Goal: Obtain resource: Download file/media

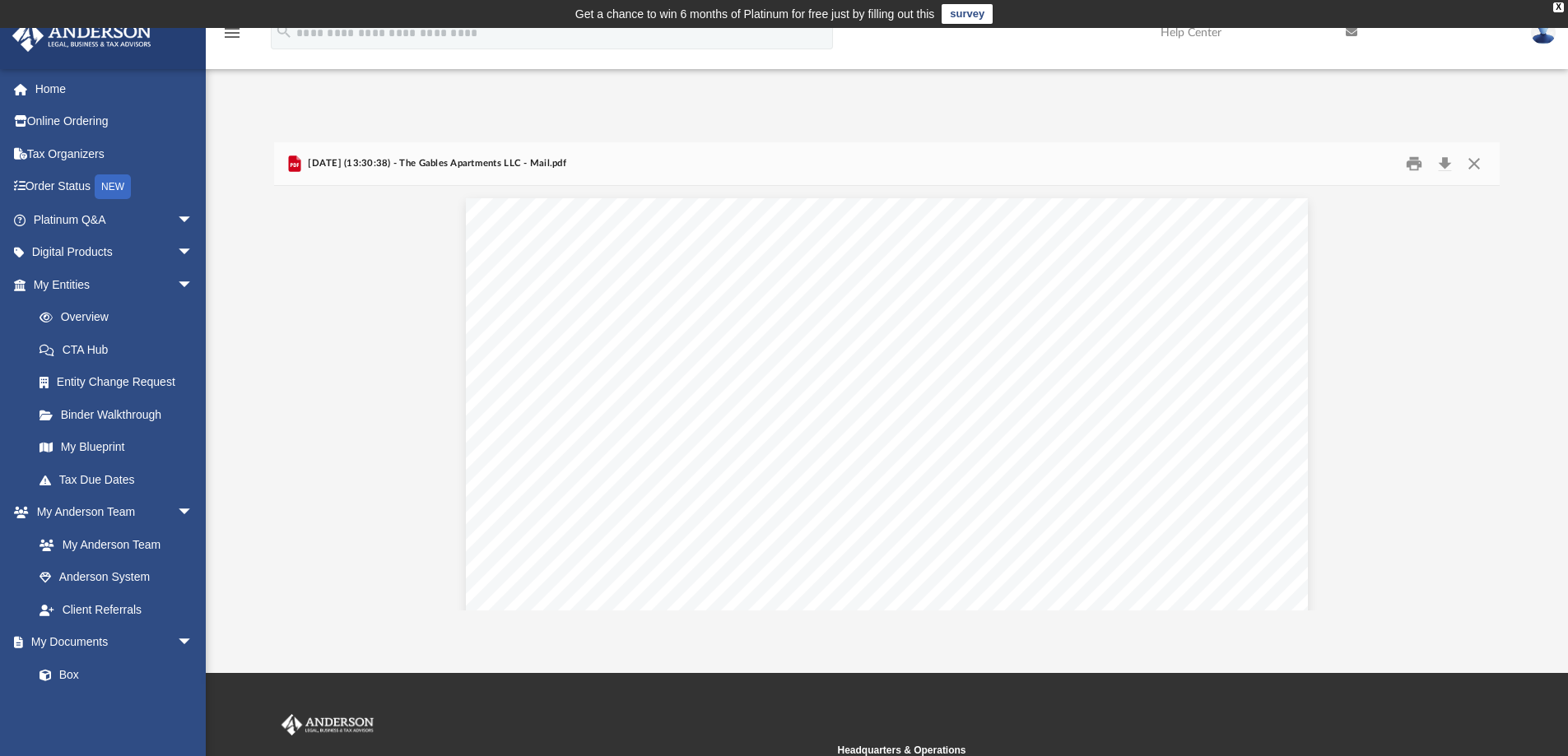
scroll to position [1728, 0]
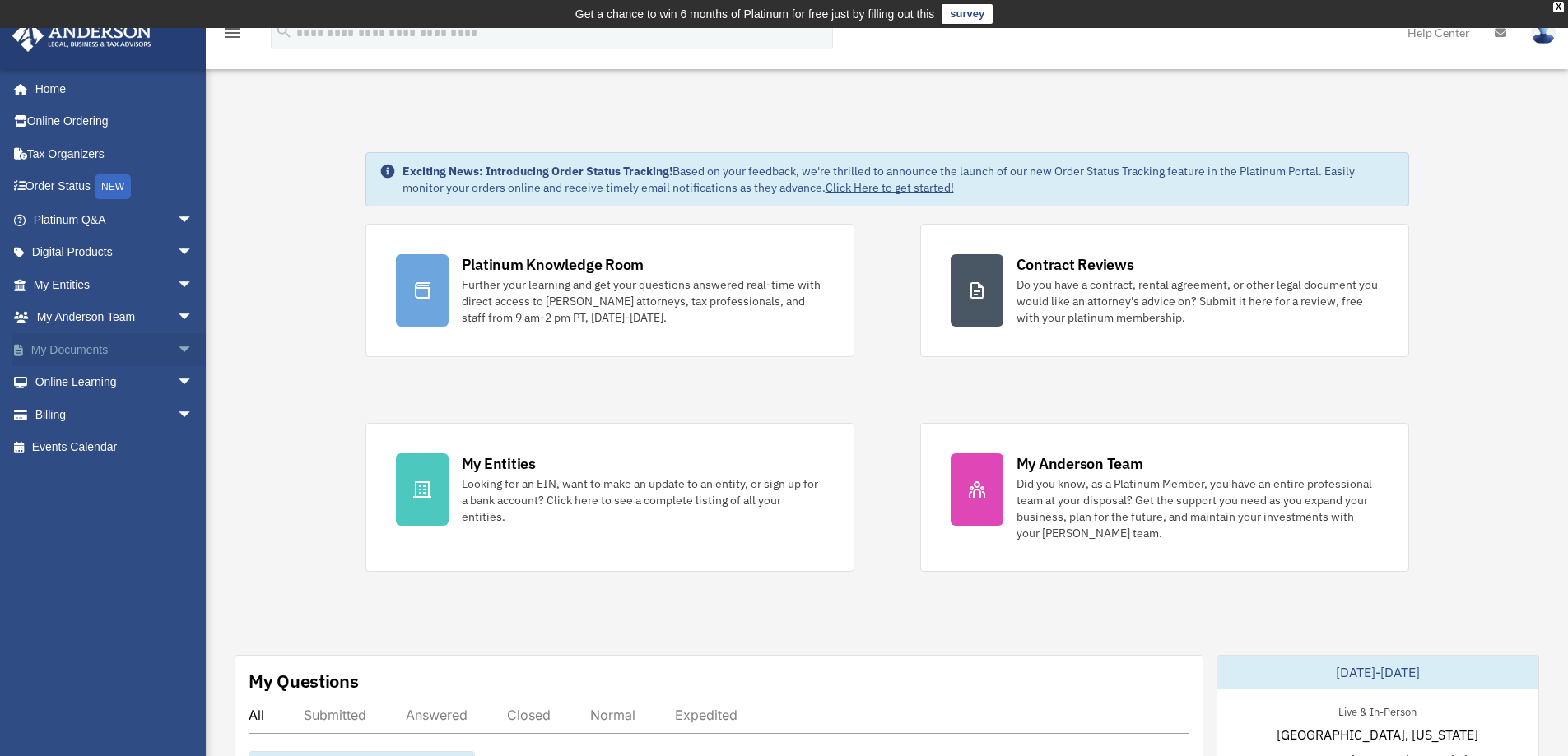
click at [179, 346] on span "arrow_drop_down" at bounding box center [193, 350] width 33 height 33
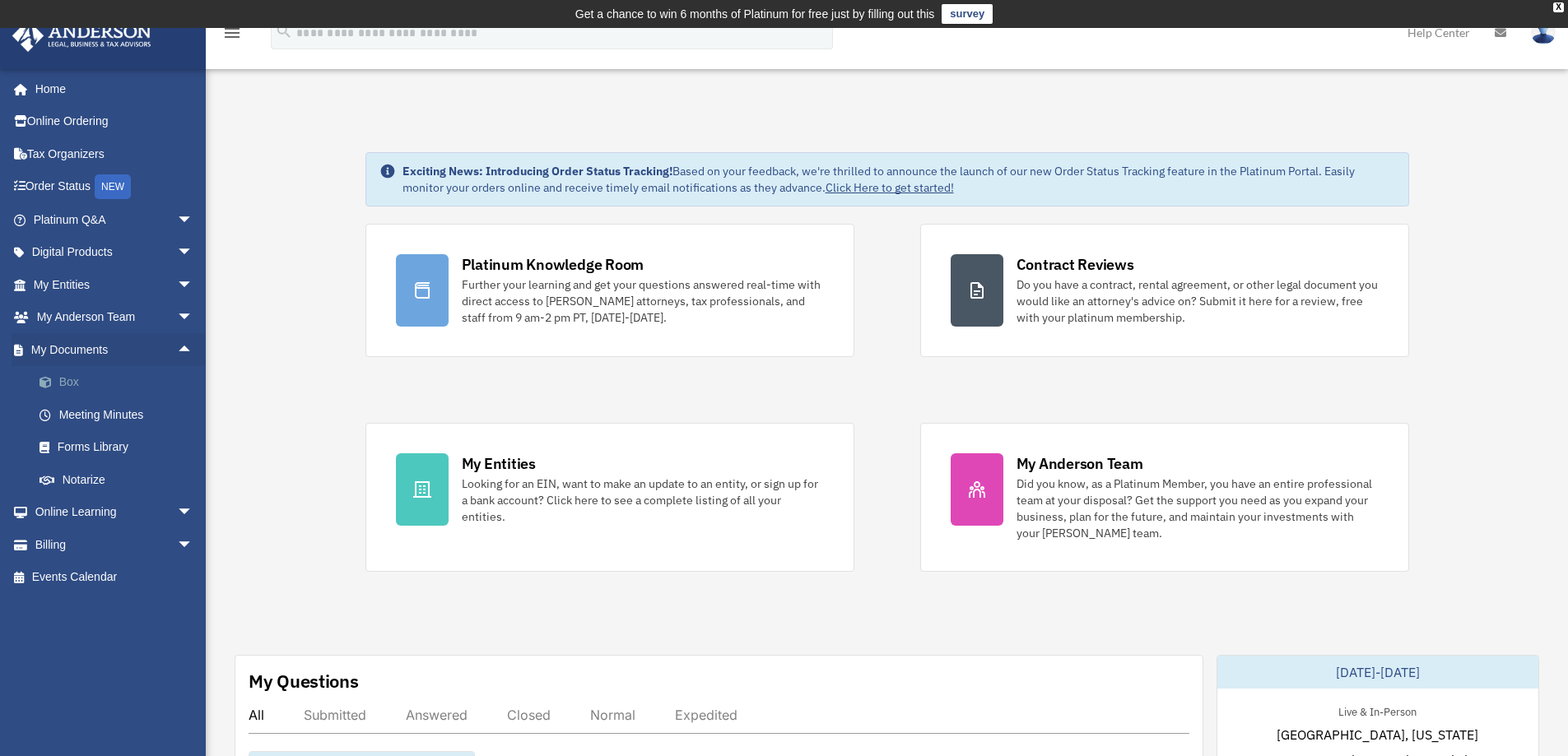
click at [101, 377] on link "Box" at bounding box center [120, 382] width 195 height 33
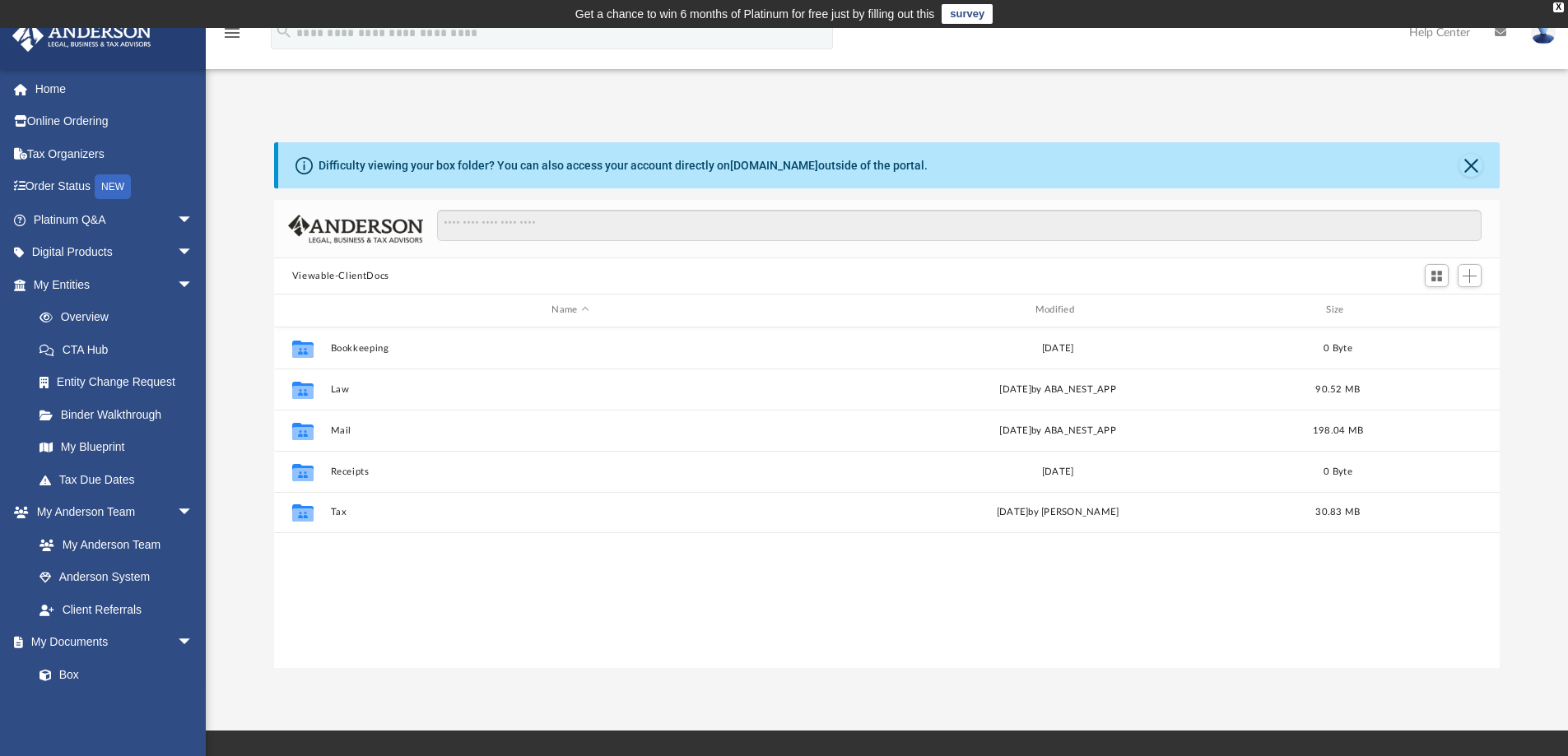
scroll to position [362, 1213]
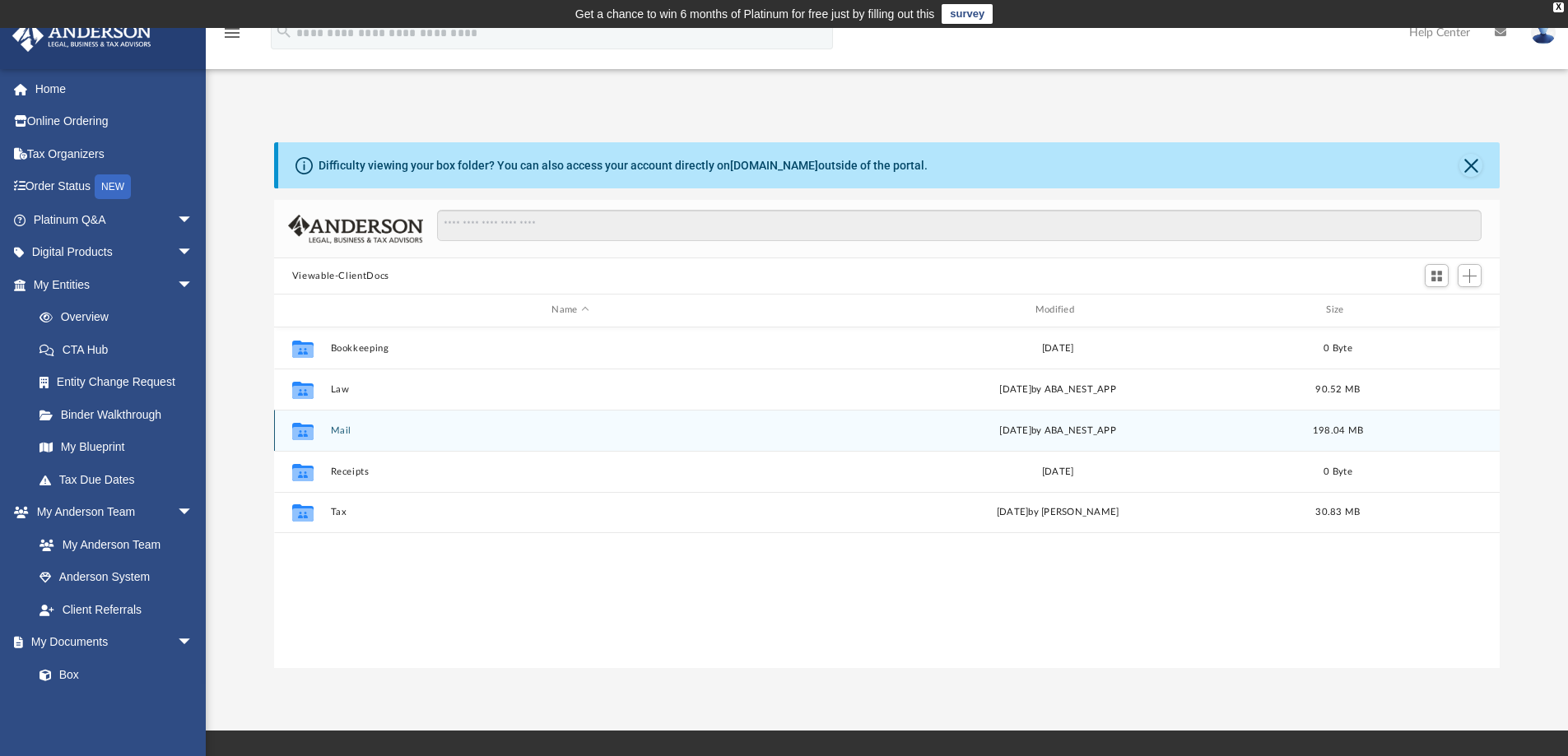
click at [370, 411] on div "Collaborated Folder Mail [DATE] by ABA_NEST_APP 198.04 MB" at bounding box center [887, 430] width 1227 height 41
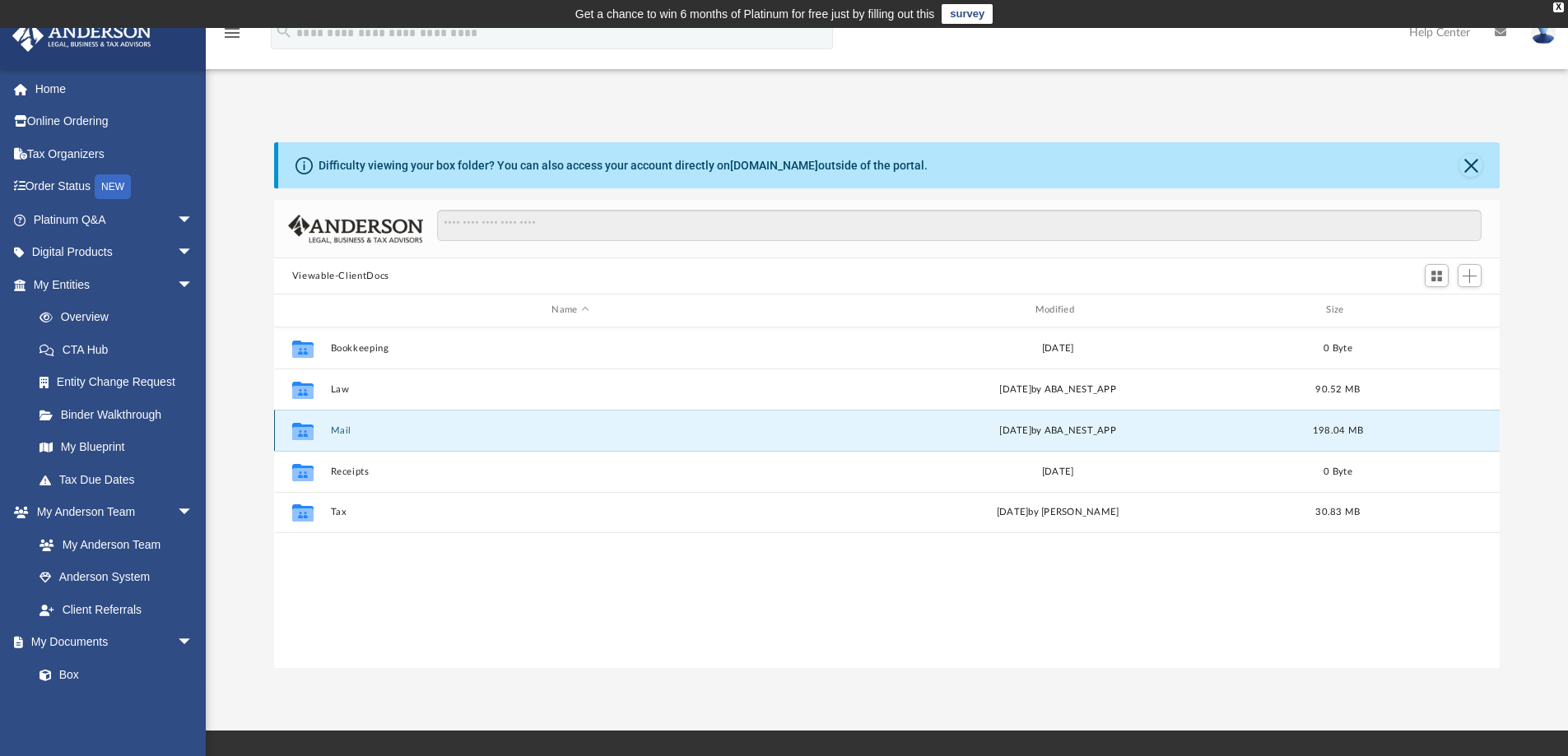
click at [369, 432] on button "Mail" at bounding box center [570, 430] width 480 height 10
click at [357, 427] on button "Mail" at bounding box center [570, 430] width 480 height 10
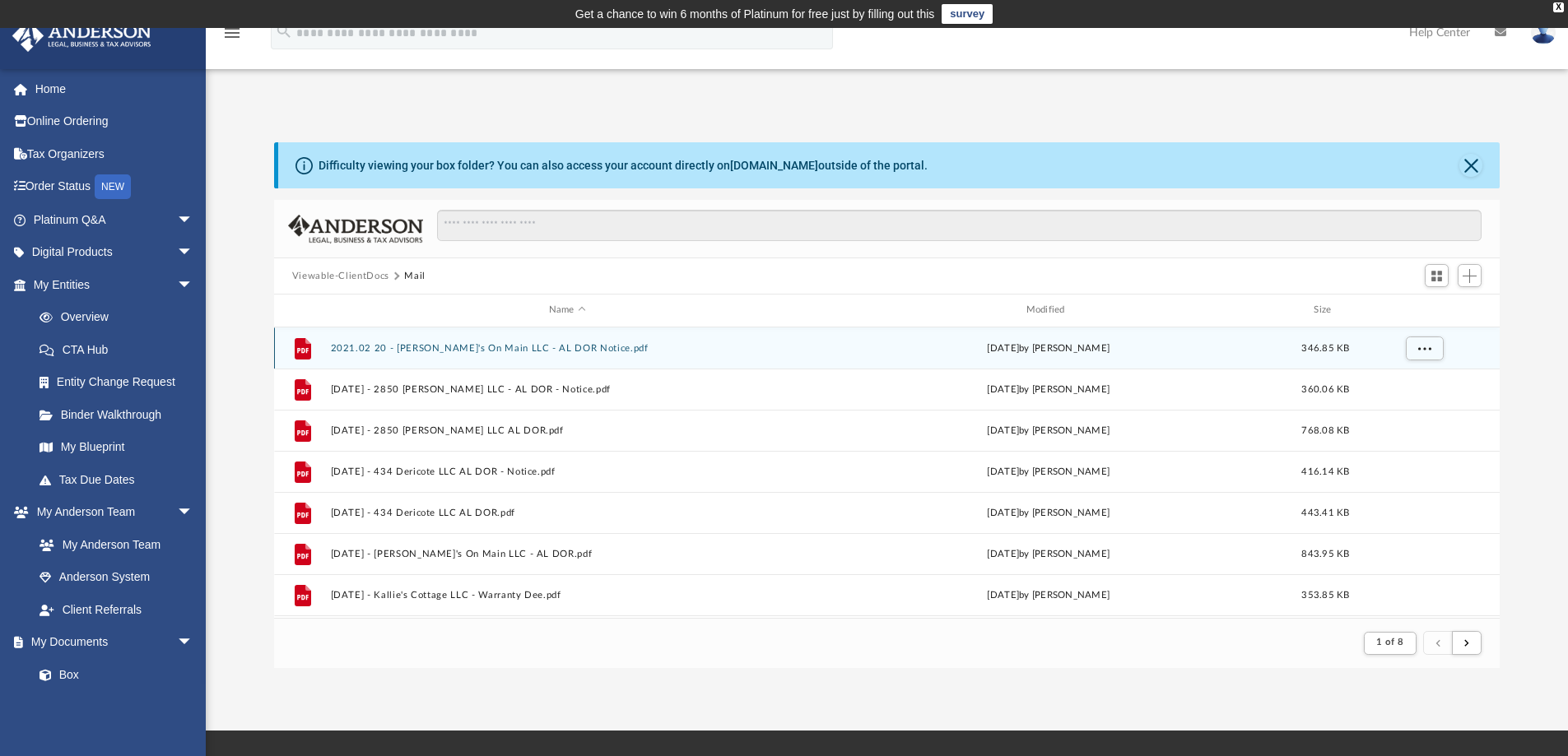
scroll to position [311, 1213]
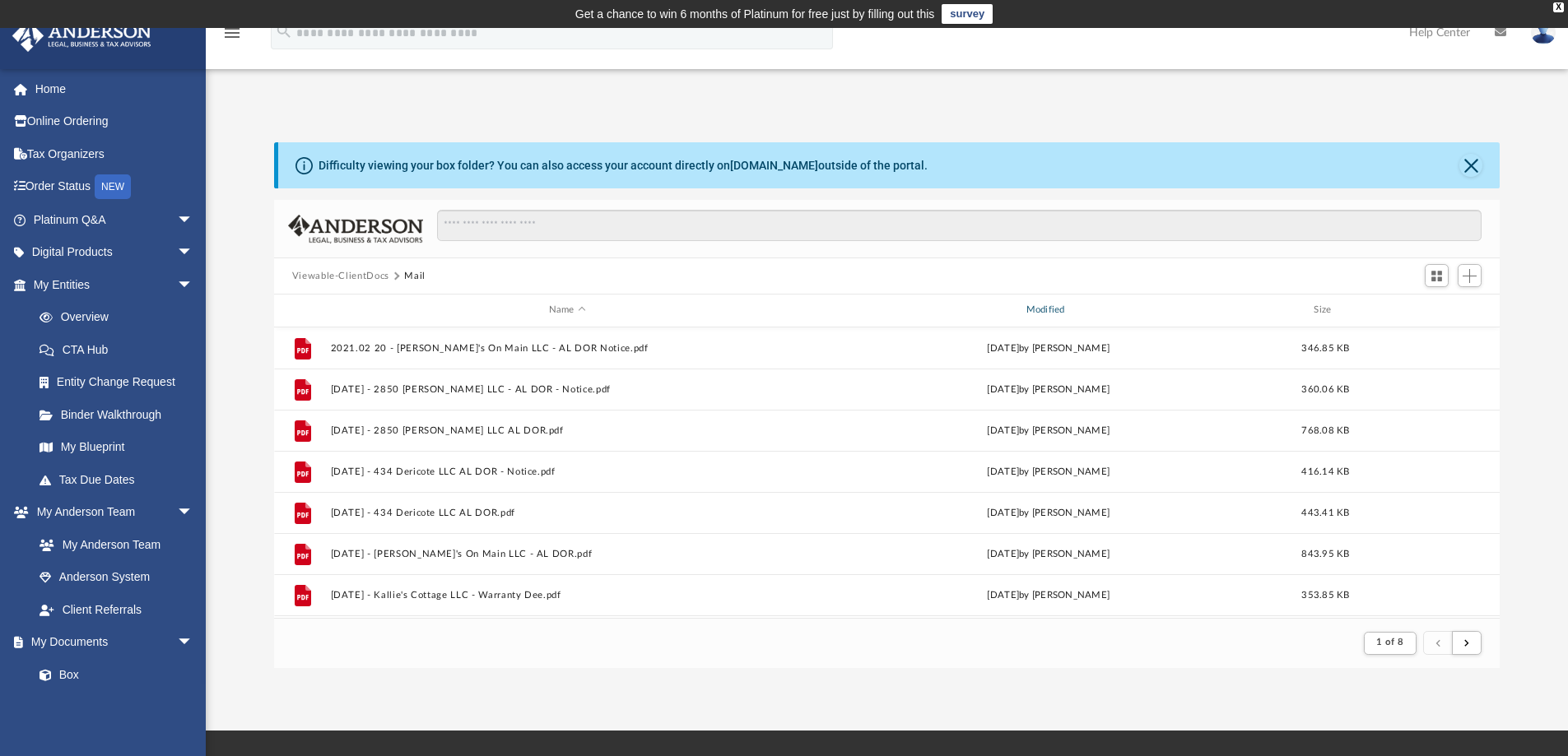
click at [1051, 312] on div "Modified" at bounding box center [1047, 310] width 474 height 15
click at [1069, 307] on span "Modified" at bounding box center [1070, 310] width 7 height 7
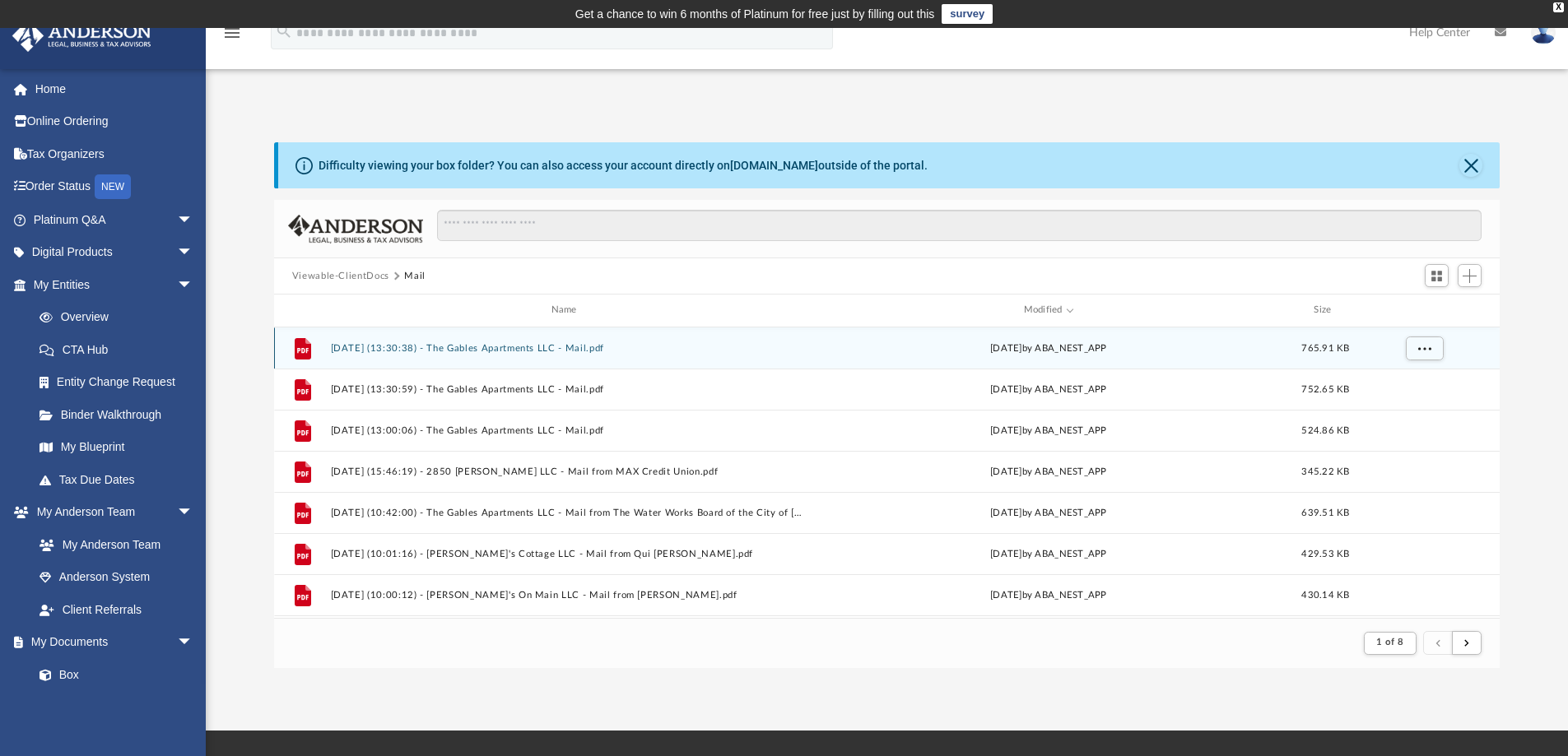
click at [579, 351] on button "[DATE] (13:30:38) - The Gables Apartments LLC - Mail.pdf" at bounding box center [567, 348] width 474 height 10
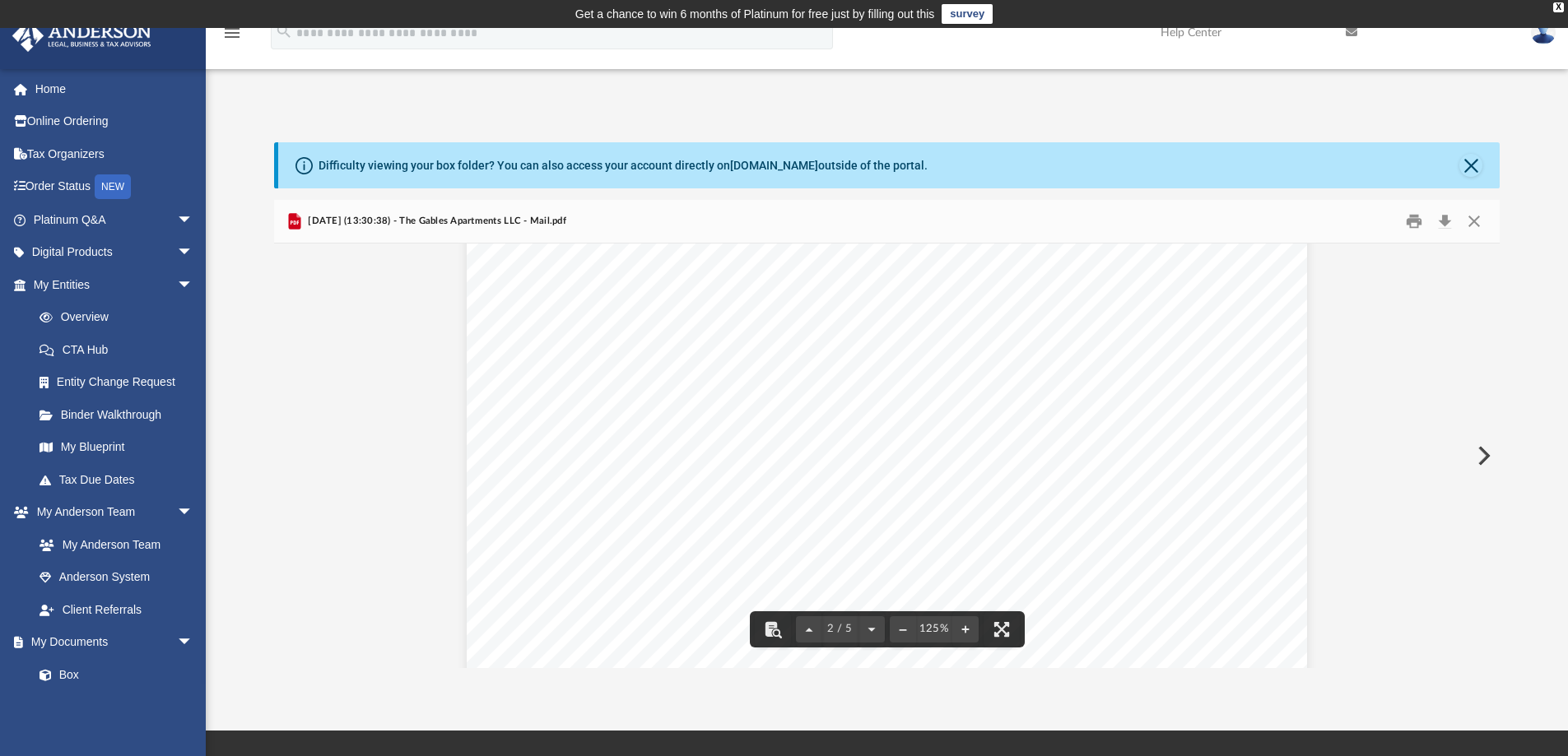
scroll to position [1436, 0]
click at [1489, 456] on button "Preview" at bounding box center [1482, 456] width 36 height 46
click at [1484, 456] on button "Preview" at bounding box center [1482, 456] width 36 height 46
